Goal: Register for event/course

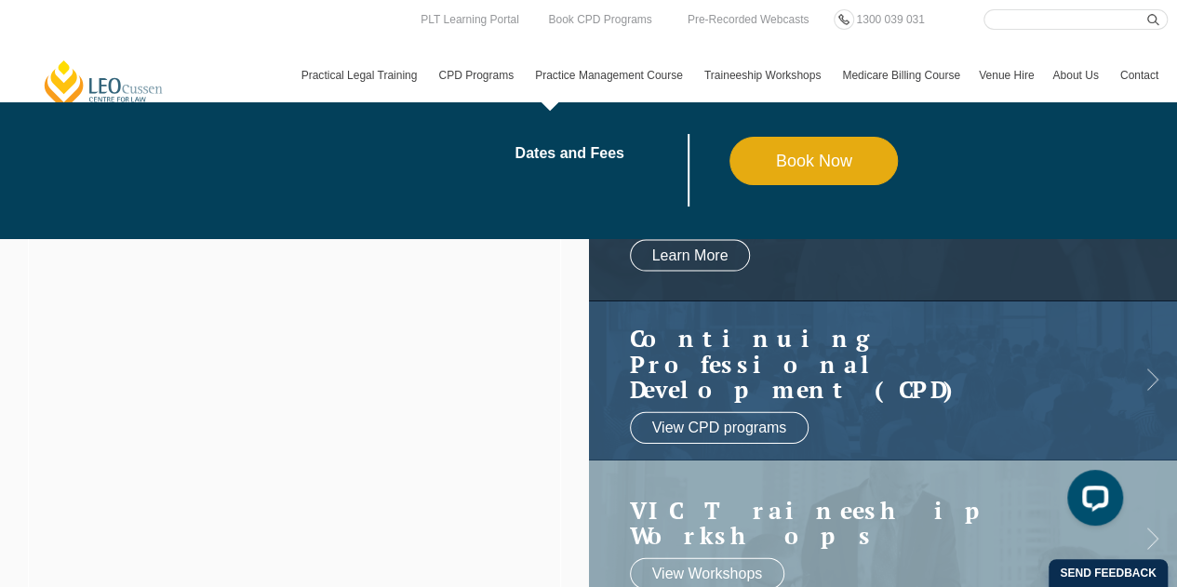
click at [570, 140] on li "Dates and Fees" at bounding box center [621, 170] width 215 height 73
click at [567, 146] on link "Dates and Fees" at bounding box center [621, 153] width 215 height 15
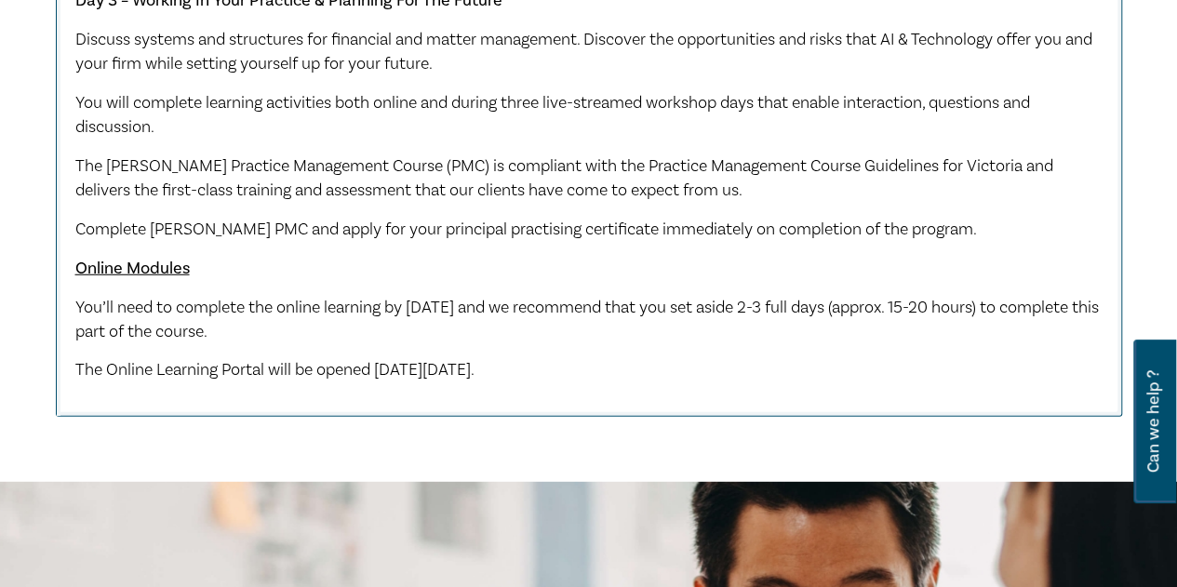
scroll to position [2418, 0]
drag, startPoint x: 608, startPoint y: 390, endPoint x: 74, endPoint y: 323, distance: 538.0
copy div "You’ll need to complete the online learning by Monday 1 December 2025 and we re…"
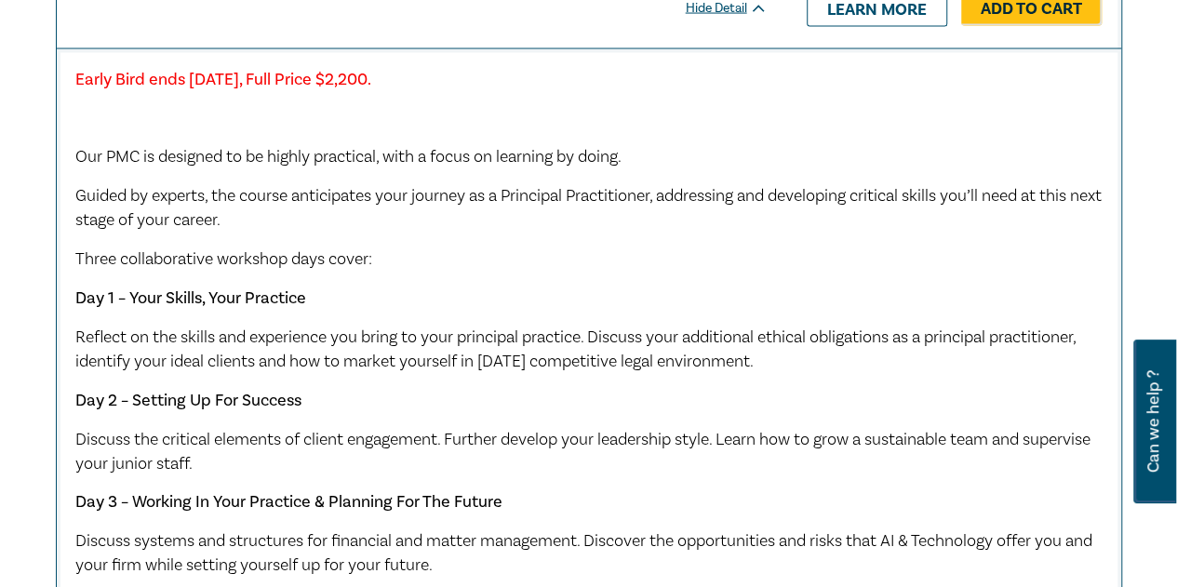
scroll to position [1767, 0]
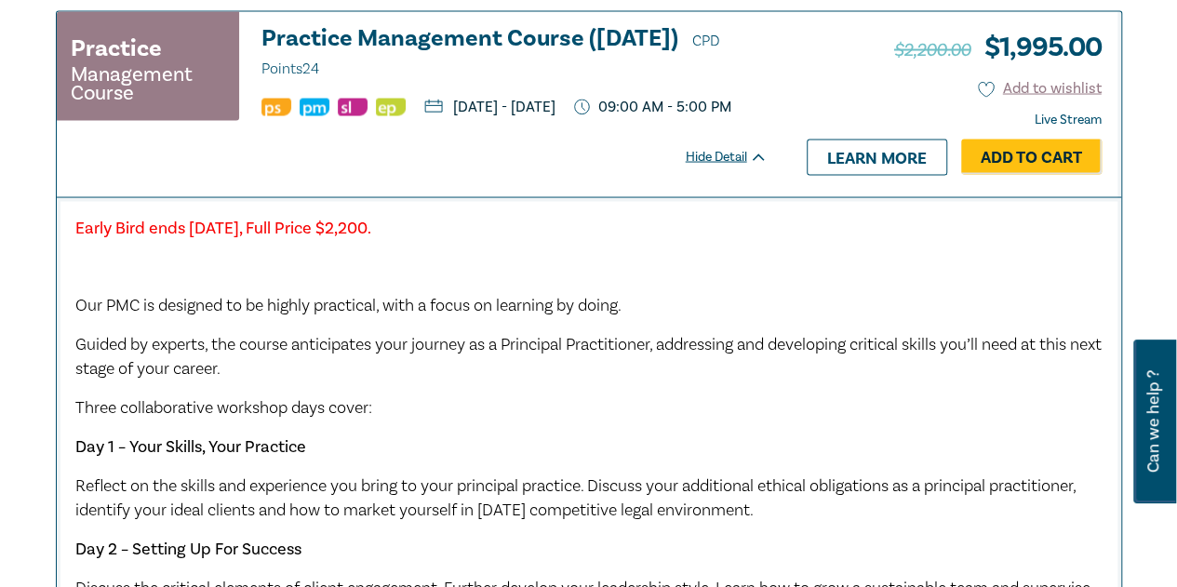
click at [454, 46] on h3 "Practice Management Course (December 2025) CPD Points 24" at bounding box center [514, 54] width 506 height 56
